Goal: Transaction & Acquisition: Purchase product/service

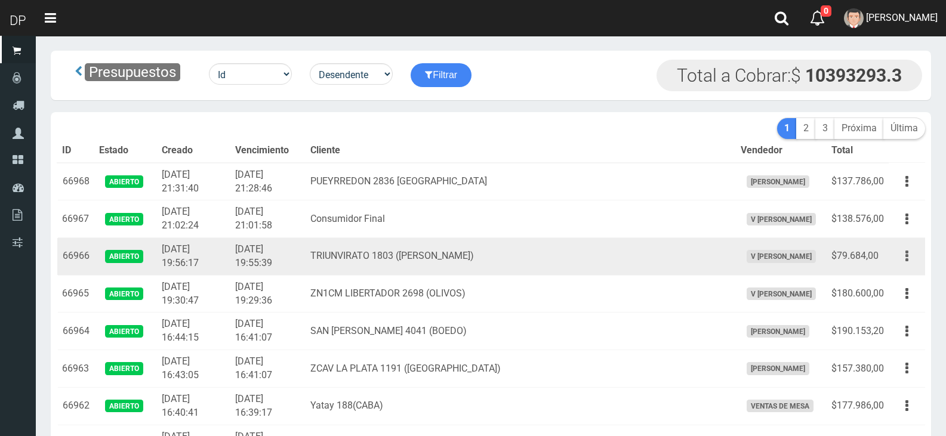
click at [900, 246] on button "button" at bounding box center [906, 256] width 27 height 21
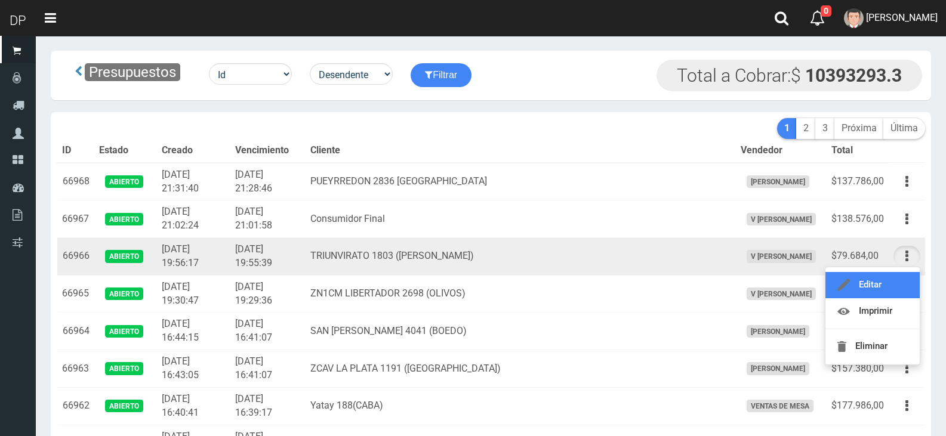
click at [900, 272] on link "Editar" at bounding box center [872, 285] width 94 height 26
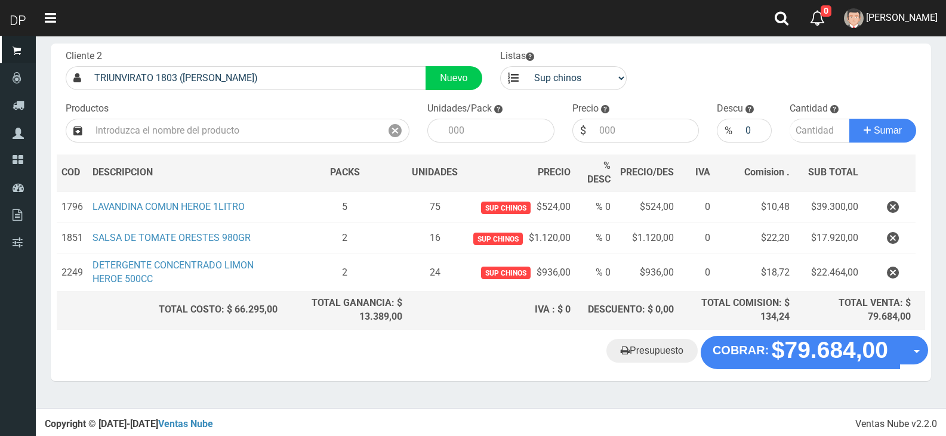
scroll to position [64, 0]
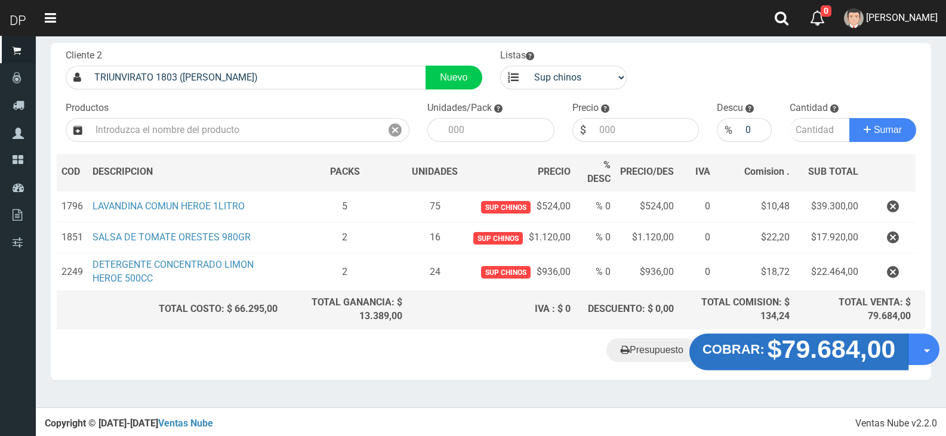
click at [770, 352] on strong "$79.684,00" at bounding box center [831, 349] width 128 height 28
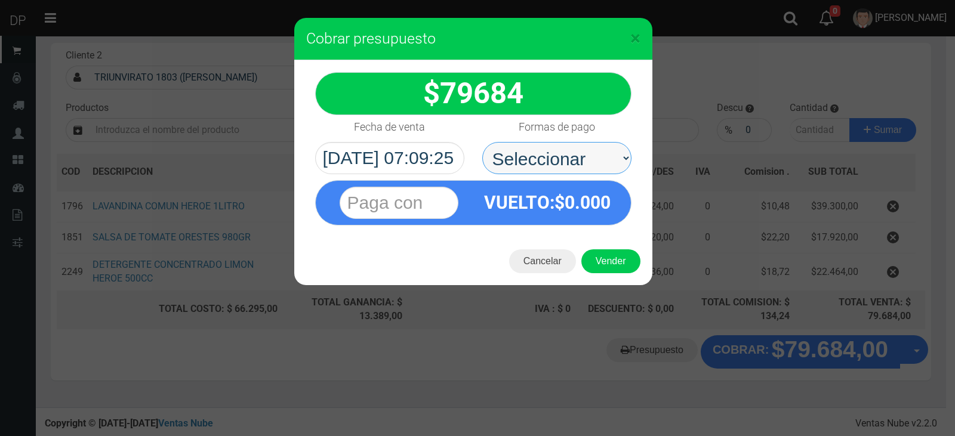
drag, startPoint x: 588, startPoint y: 157, endPoint x: 590, endPoint y: 172, distance: 15.6
click at [588, 157] on select "Seleccionar Efectivo Tarjeta de Crédito Depósito Débito" at bounding box center [556, 158] width 149 height 32
select select "Efectivo"
click at [482, 142] on select "Seleccionar Efectivo Tarjeta de Crédito Depósito Débito" at bounding box center [556, 158] width 149 height 32
click at [607, 248] on div "Cancelar Vender" at bounding box center [473, 262] width 358 height 48
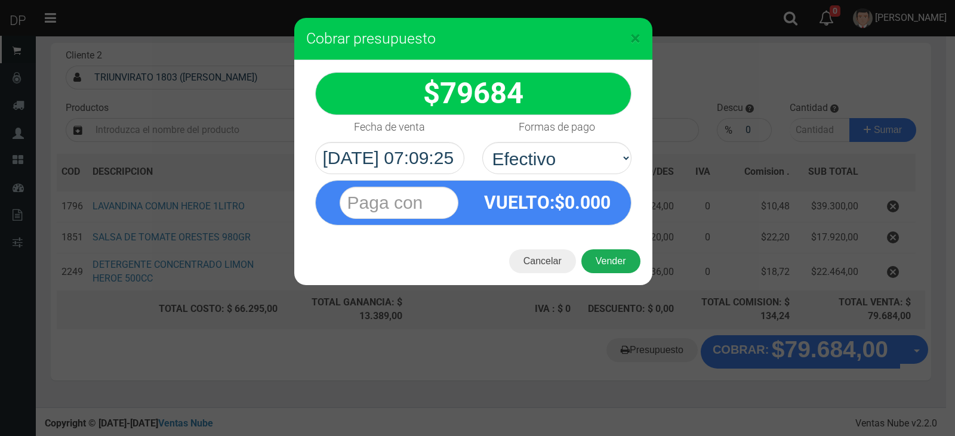
click at [609, 253] on button "Vender" at bounding box center [610, 261] width 59 height 24
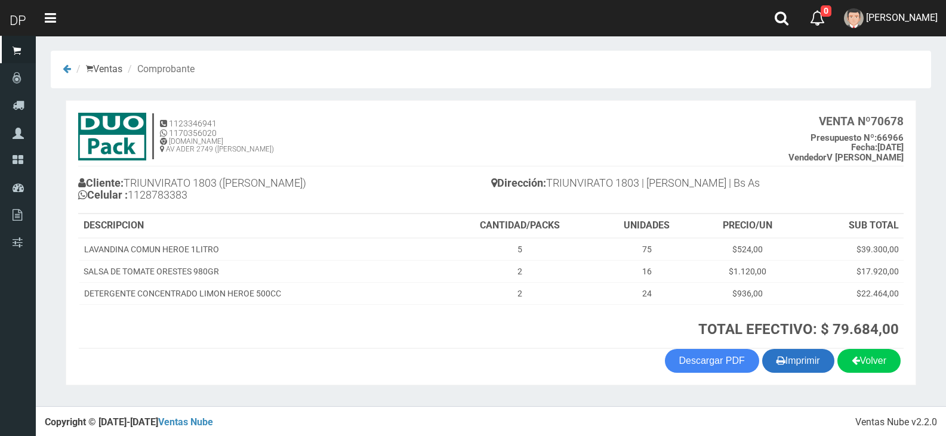
click at [814, 358] on button "Imprimir" at bounding box center [798, 361] width 72 height 24
click at [867, 37] on section "× Titulo del Msj texto Mas Texto Cancelar Aceptar Ventas Comprobante" at bounding box center [491, 221] width 910 height 371
click at [872, 33] on link "[PERSON_NAME]" at bounding box center [890, 18] width 110 height 36
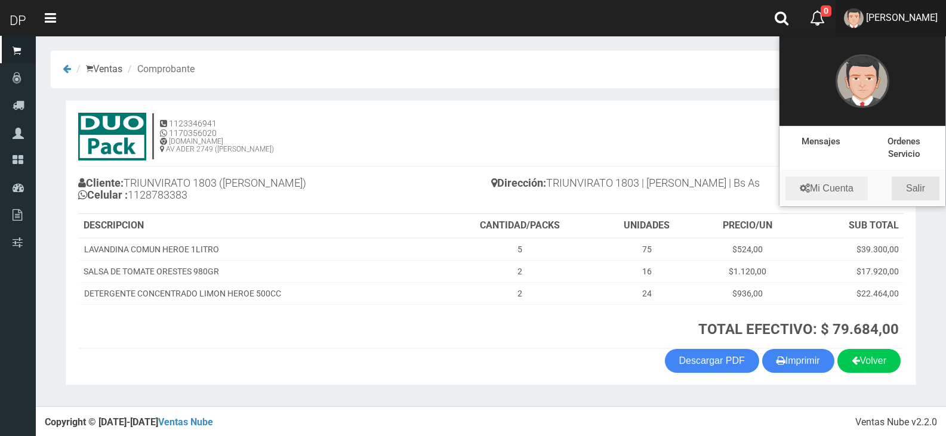
click at [909, 188] on link "Salir" at bounding box center [916, 189] width 48 height 24
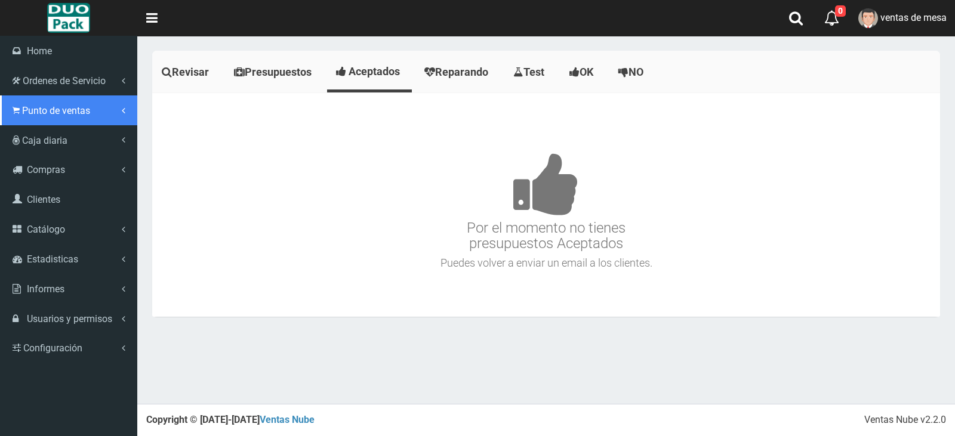
click at [21, 120] on link "Punto de ventas" at bounding box center [68, 110] width 137 height 30
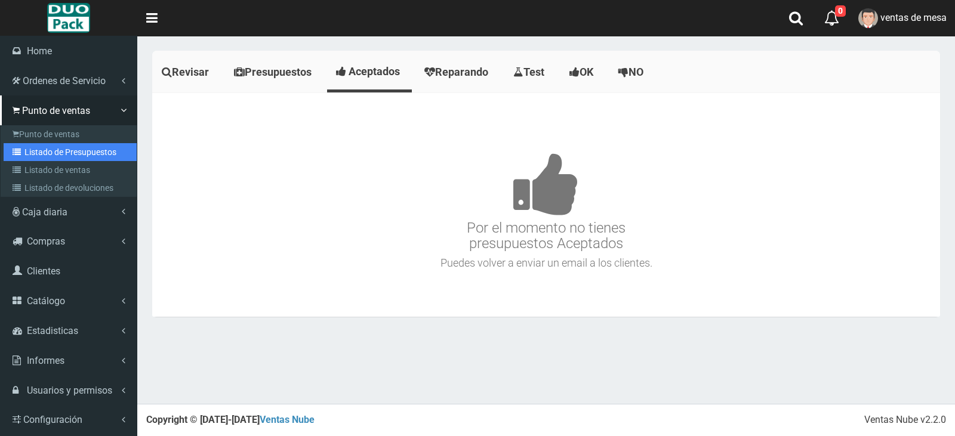
click at [72, 149] on link "Listado de Presupuestos" at bounding box center [70, 152] width 133 height 18
